Goal: Information Seeking & Learning: Learn about a topic

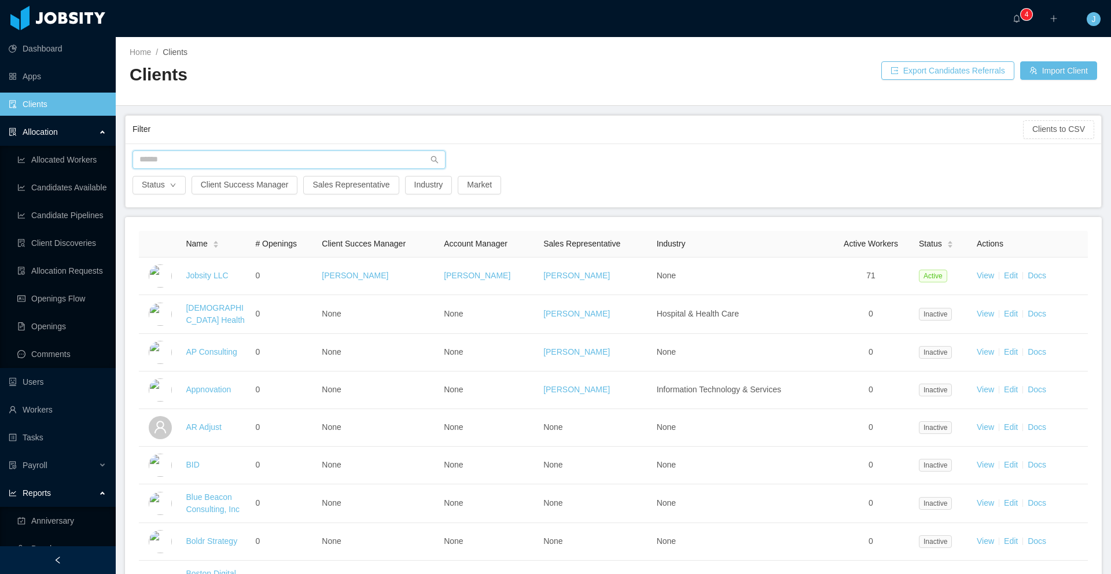
click at [176, 164] on input "text" at bounding box center [288, 159] width 313 height 19
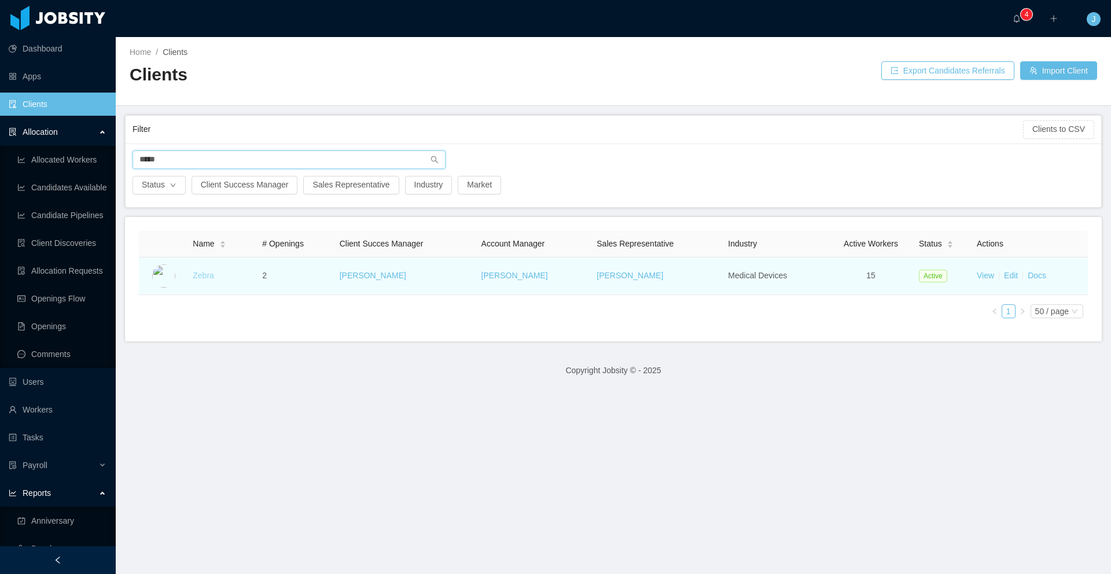
type input "*****"
click at [204, 279] on link "Zebra" at bounding box center [203, 275] width 21 height 9
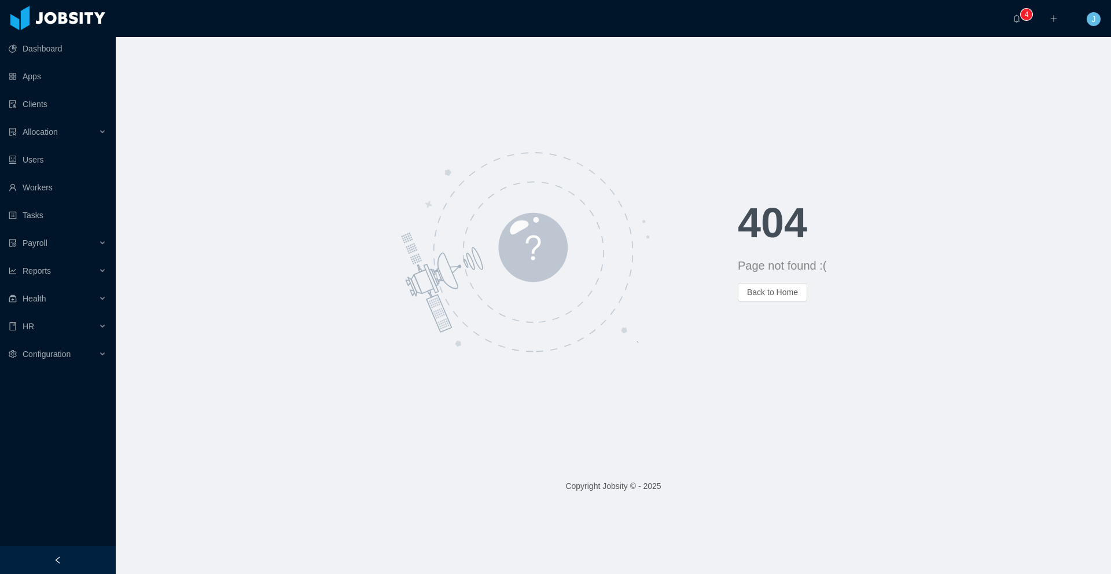
click at [362, 106] on div "404 Page not found :( Back to Home" at bounding box center [613, 251] width 995 height 429
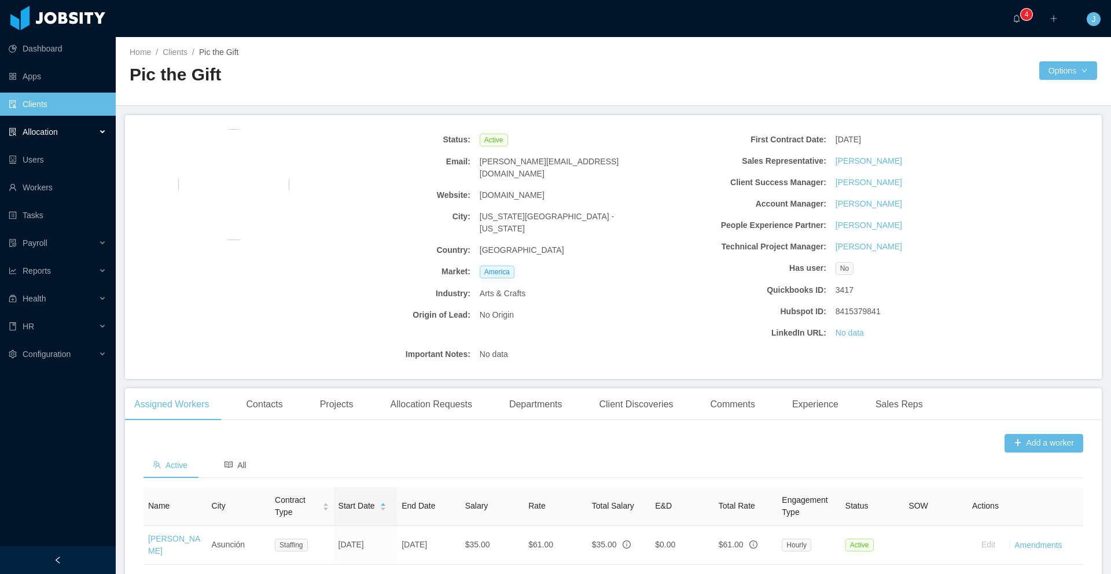
click at [91, 128] on div "Allocation" at bounding box center [58, 131] width 116 height 23
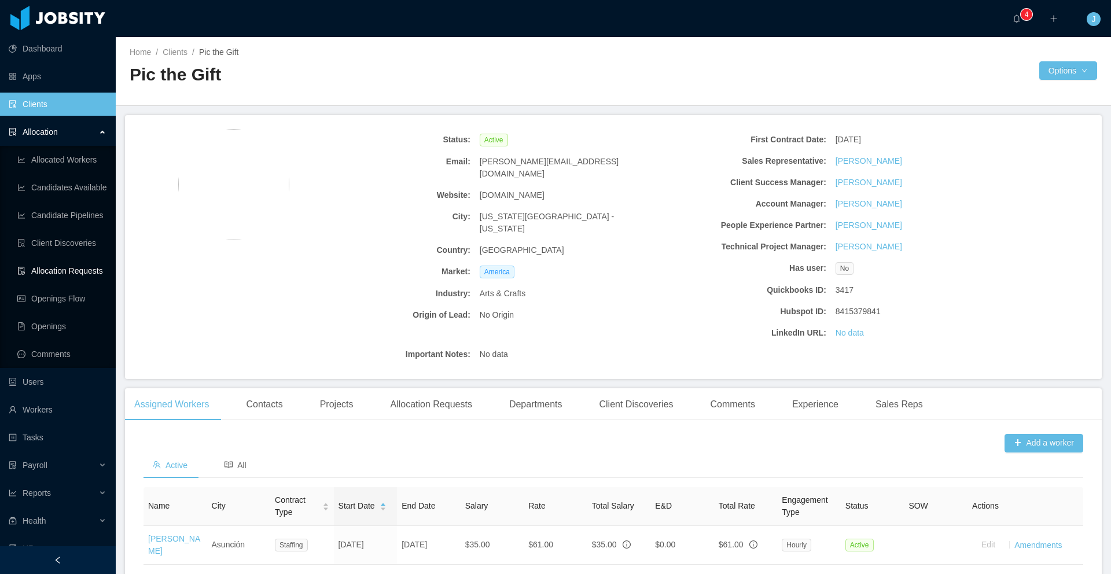
click at [71, 272] on link "Allocation Requests" at bounding box center [61, 270] width 89 height 23
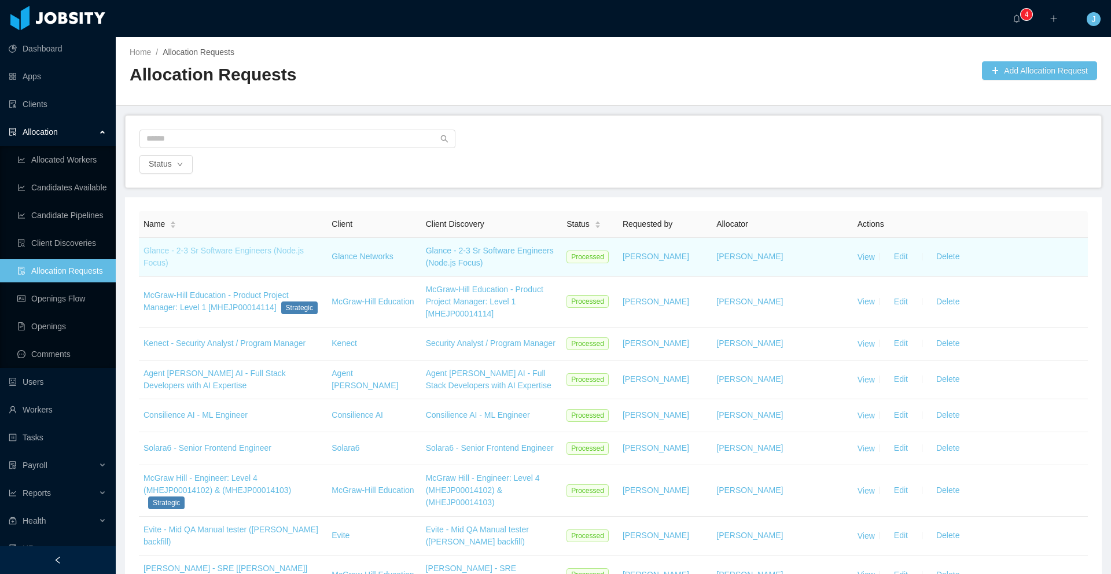
click at [223, 253] on link "Glance - 2-3 Sr Software Engineers (Node.js Focus)" at bounding box center [223, 256] width 160 height 21
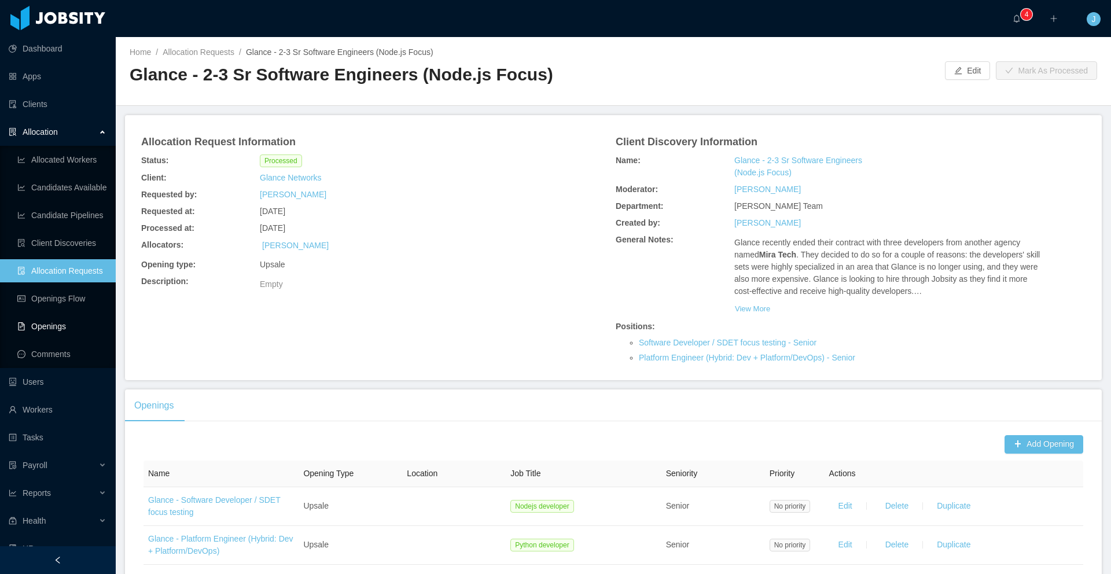
click at [69, 334] on link "Openings" at bounding box center [61, 326] width 89 height 23
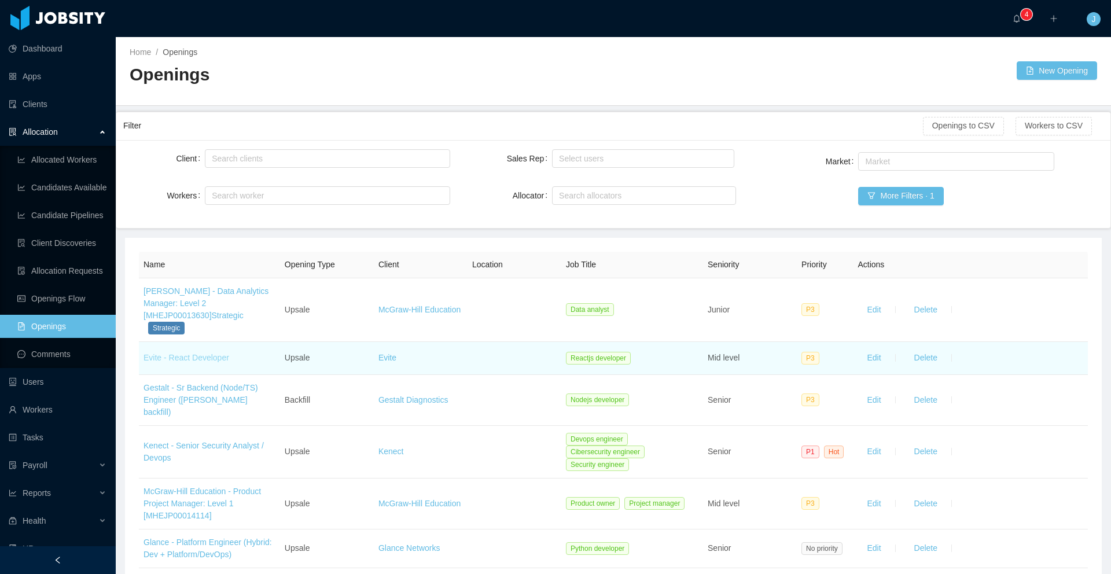
click at [215, 360] on link "Evite - React Developer" at bounding box center [186, 357] width 86 height 9
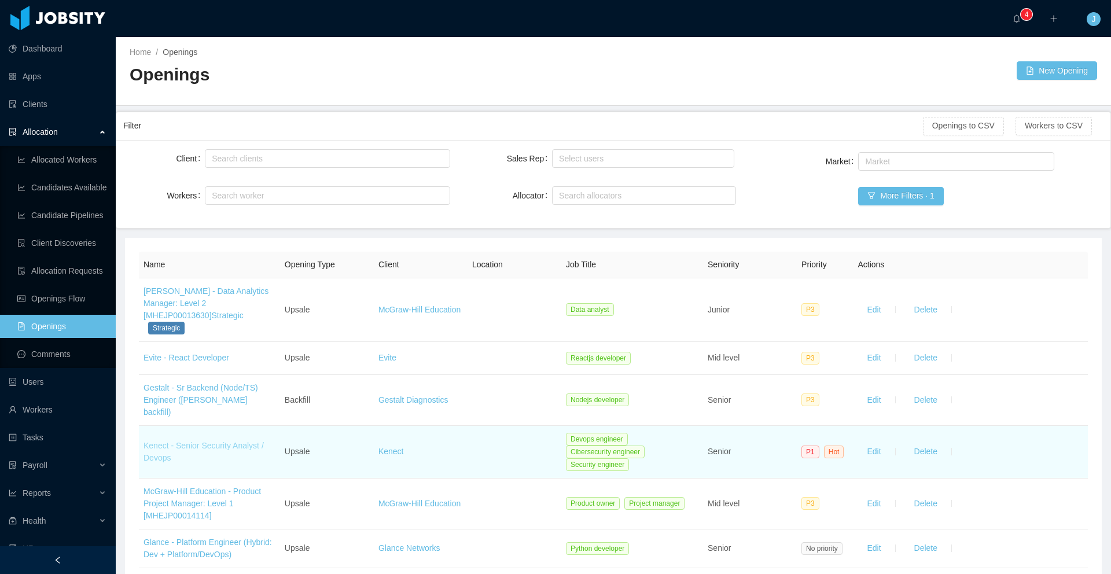
click at [220, 445] on link "Kenect - Senior Security Analyst / Devops" at bounding box center [203, 451] width 120 height 21
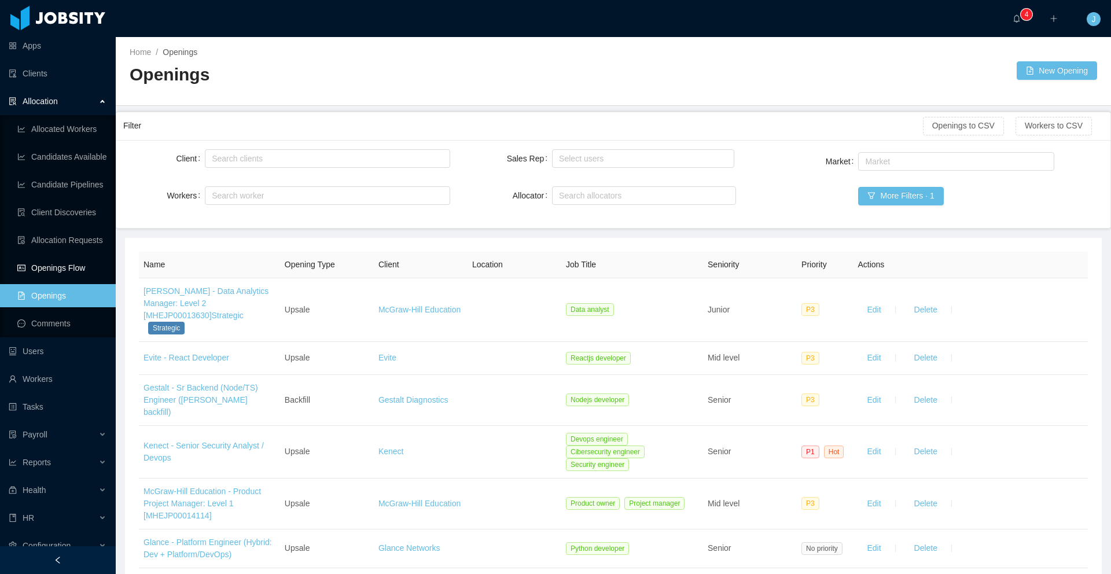
scroll to position [34, 0]
click at [73, 236] on link "Allocation Requests" at bounding box center [61, 236] width 89 height 23
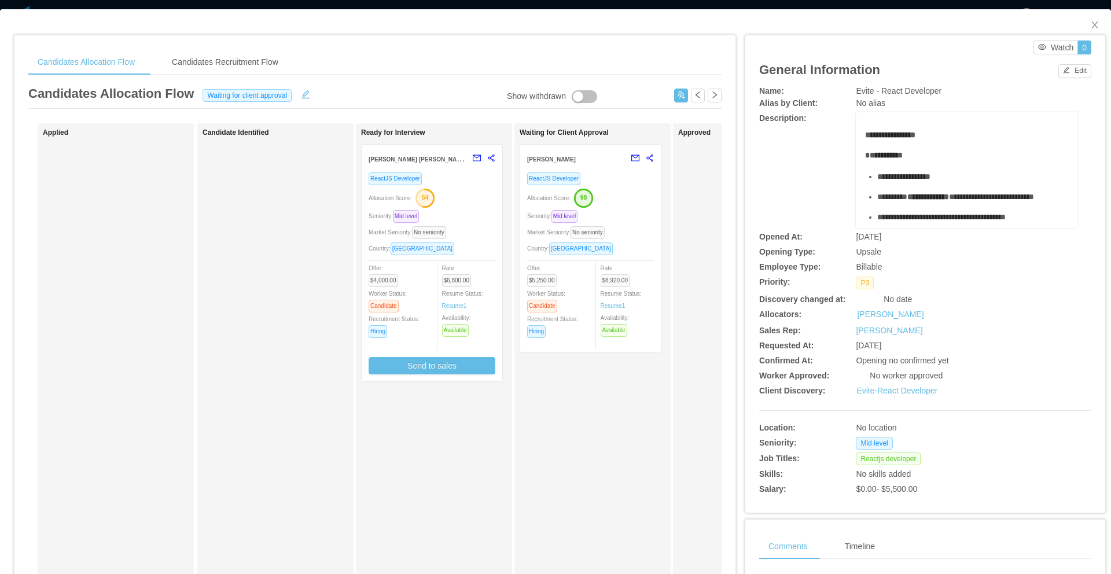
click at [458, 188] on div "Allocation Score: 54" at bounding box center [431, 197] width 127 height 19
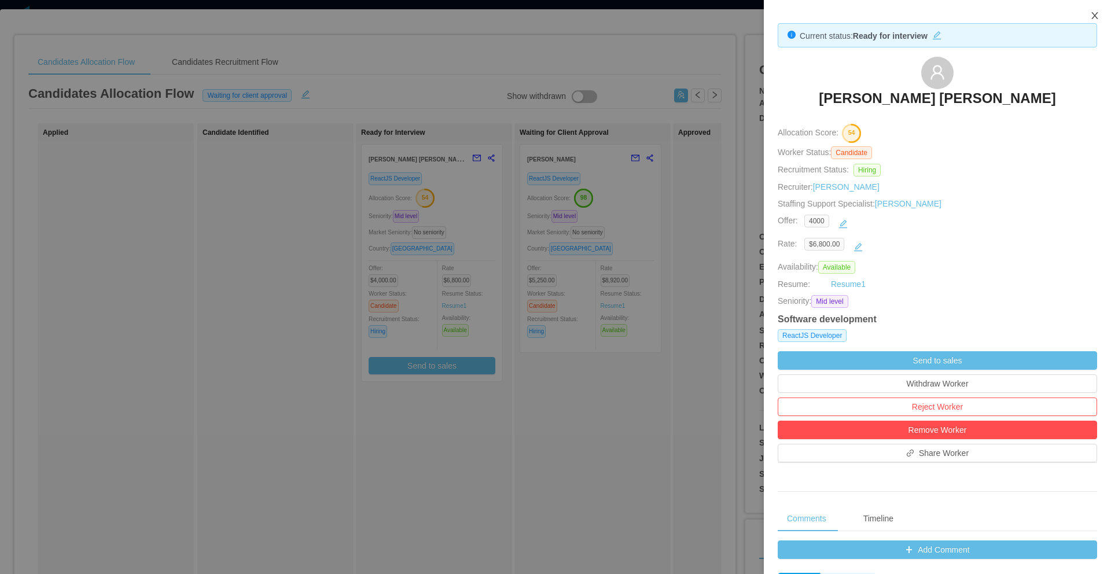
click at [1093, 14] on icon "icon: close" at bounding box center [1094, 15] width 6 height 7
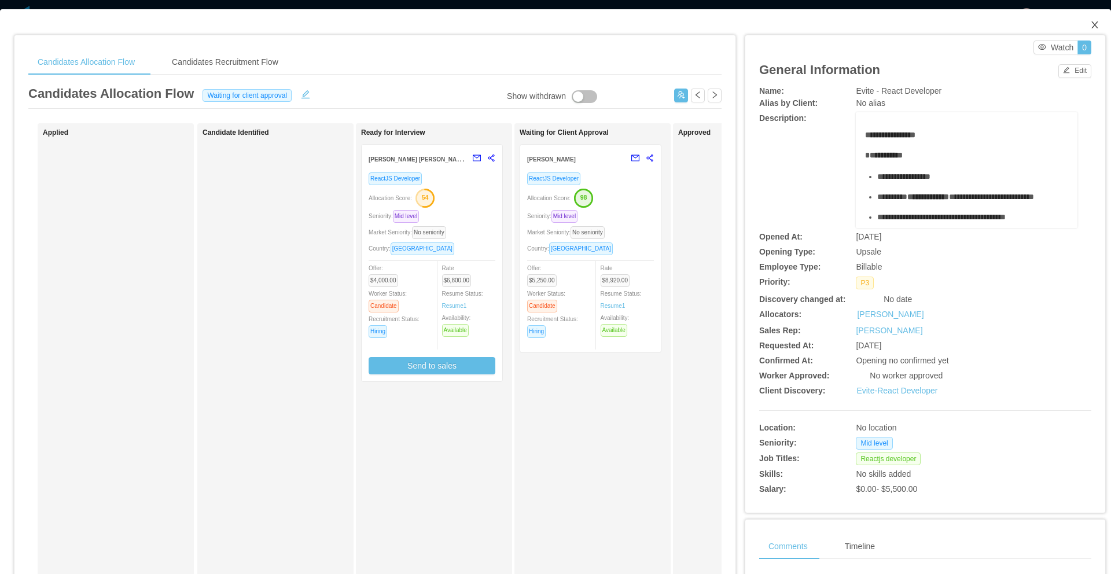
click at [1090, 24] on icon "icon: close" at bounding box center [1094, 24] width 9 height 9
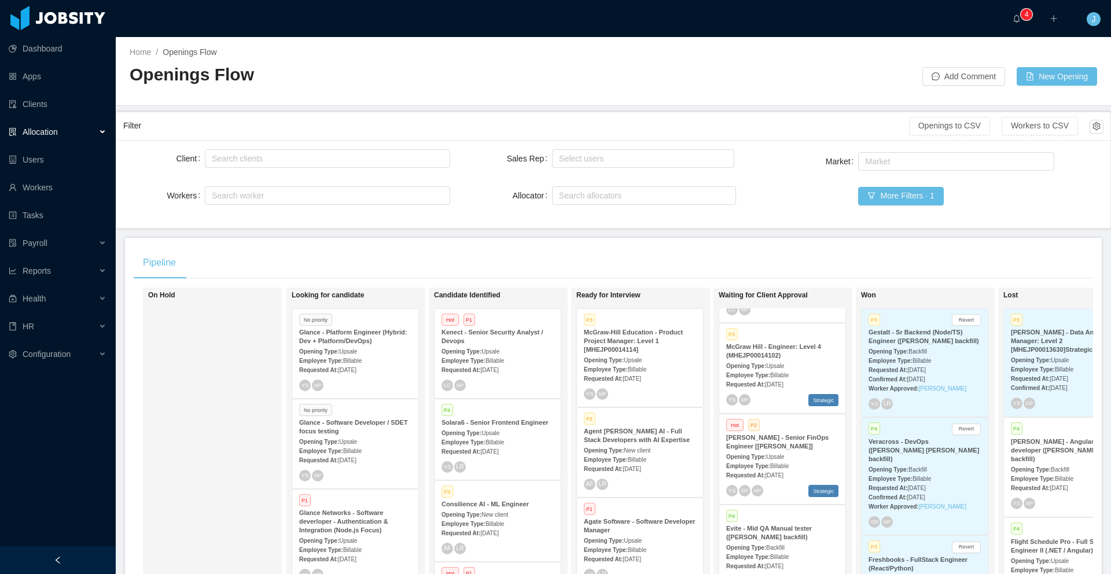
scroll to position [84, 0]
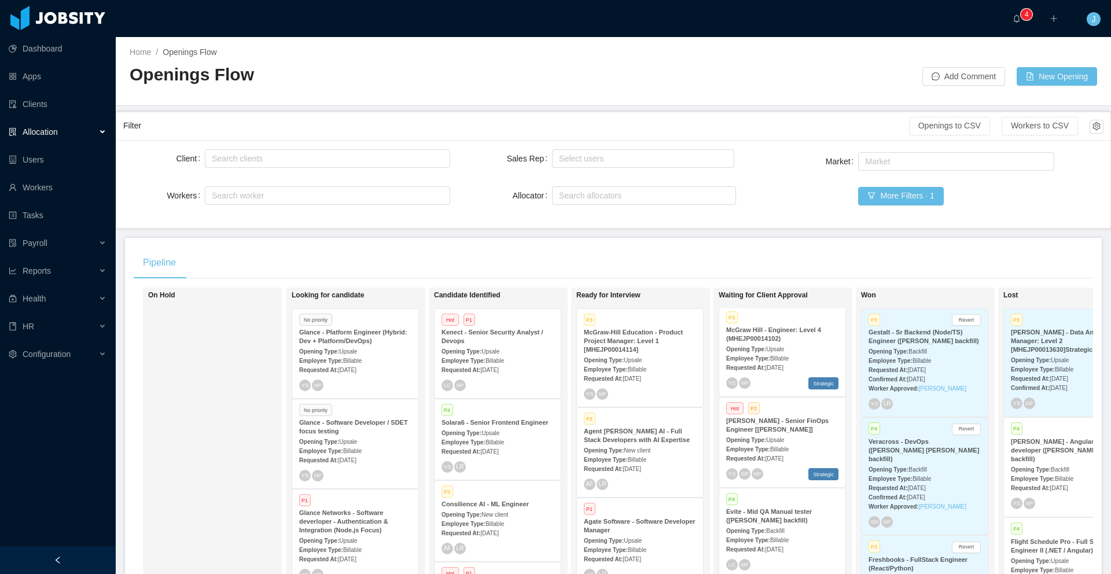
click at [783, 456] on span "Jul 11th, 2025" at bounding box center [774, 458] width 18 height 6
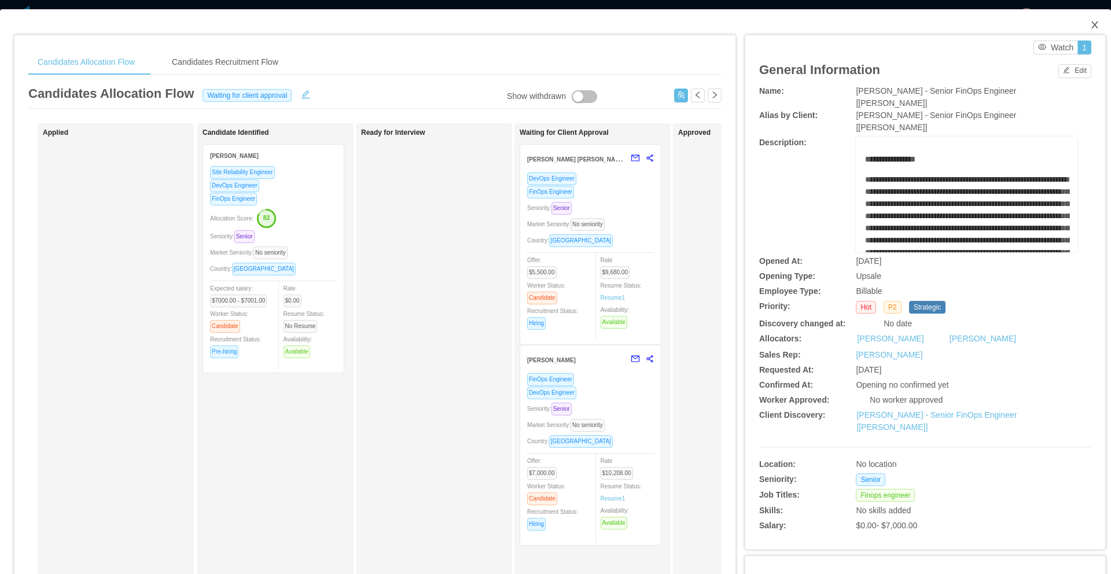
click at [1090, 24] on icon "icon: close" at bounding box center [1094, 24] width 9 height 9
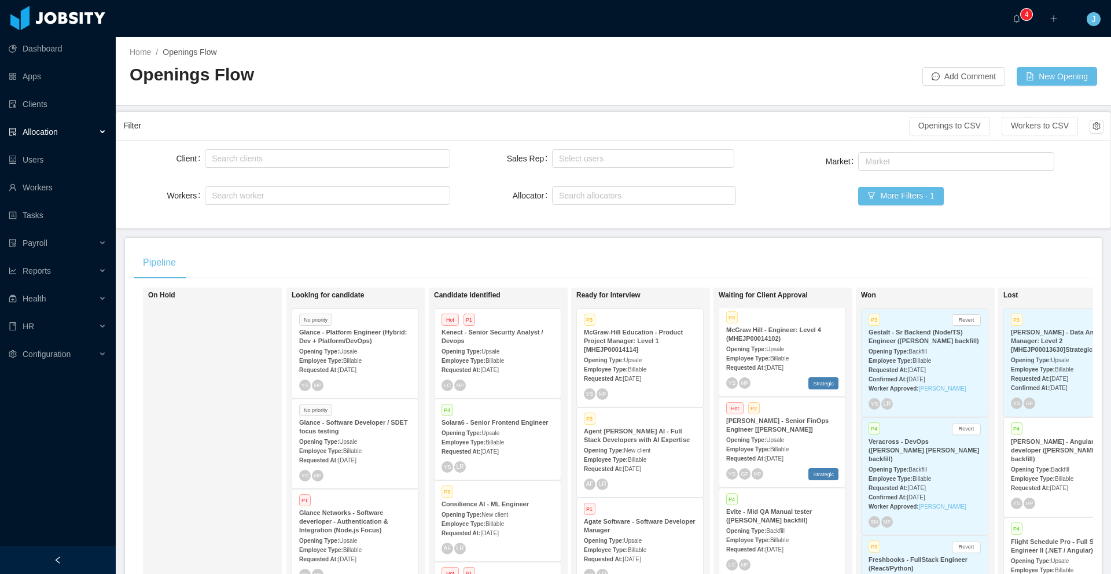
scroll to position [84, 0]
click at [498, 368] on span "Aug 25th, 2025" at bounding box center [489, 370] width 18 height 6
